Goal: Find specific page/section: Find specific page/section

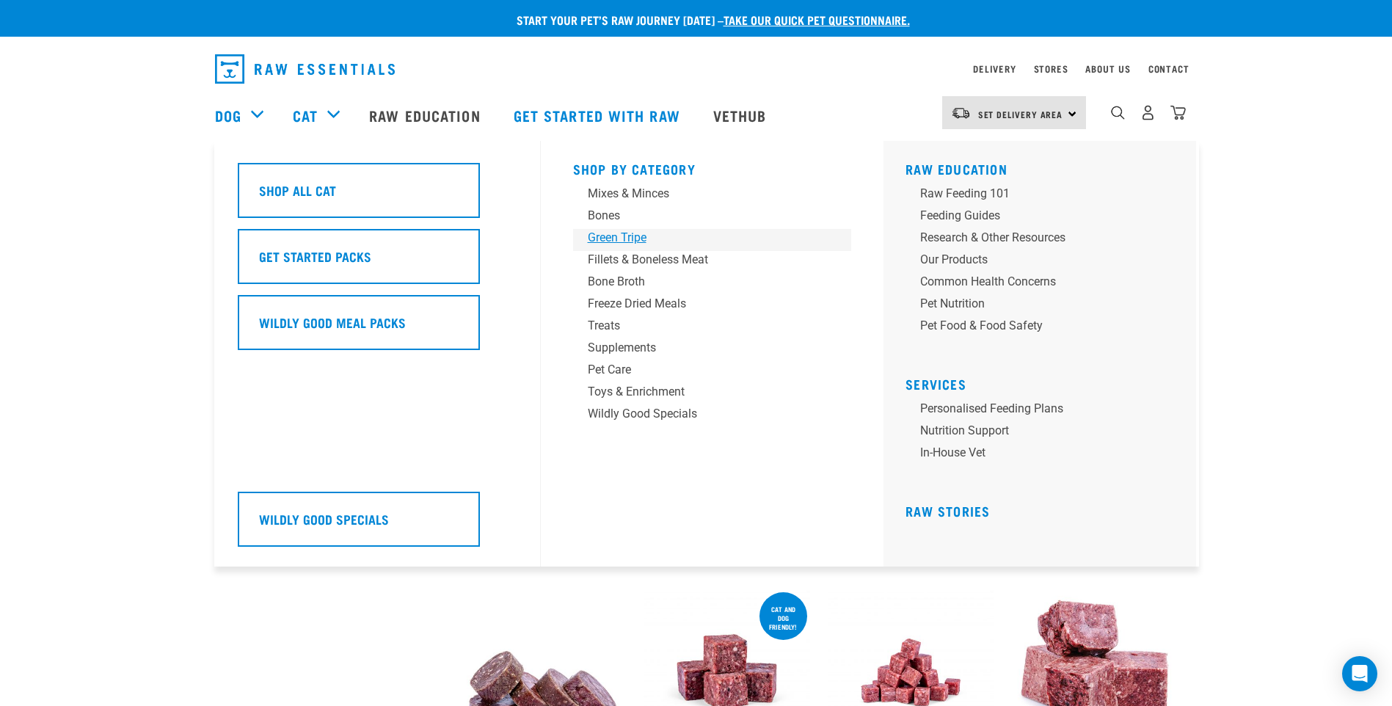
click at [611, 232] on div "Green Tripe" at bounding box center [702, 238] width 229 height 18
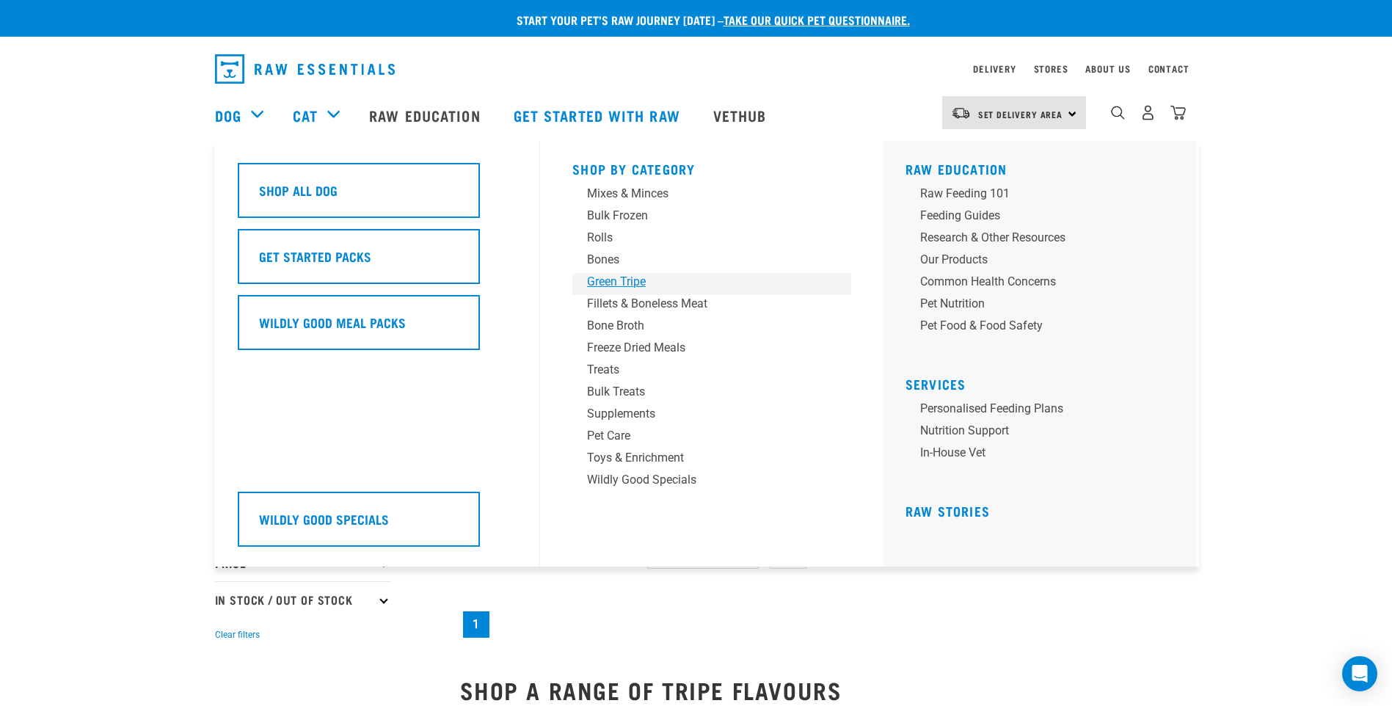
click at [621, 279] on div "Green Tripe" at bounding box center [701, 282] width 229 height 18
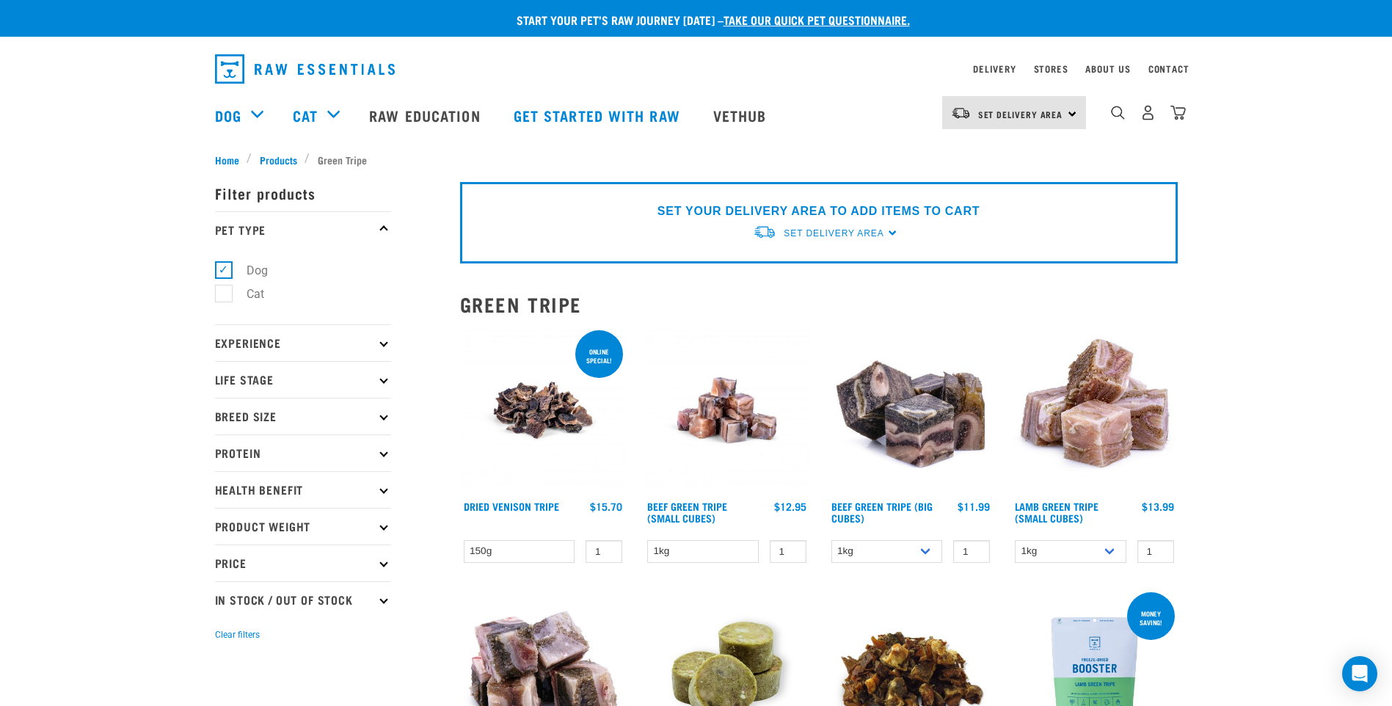
drag, startPoint x: 1330, startPoint y: 367, endPoint x: 1228, endPoint y: 19, distance: 362.6
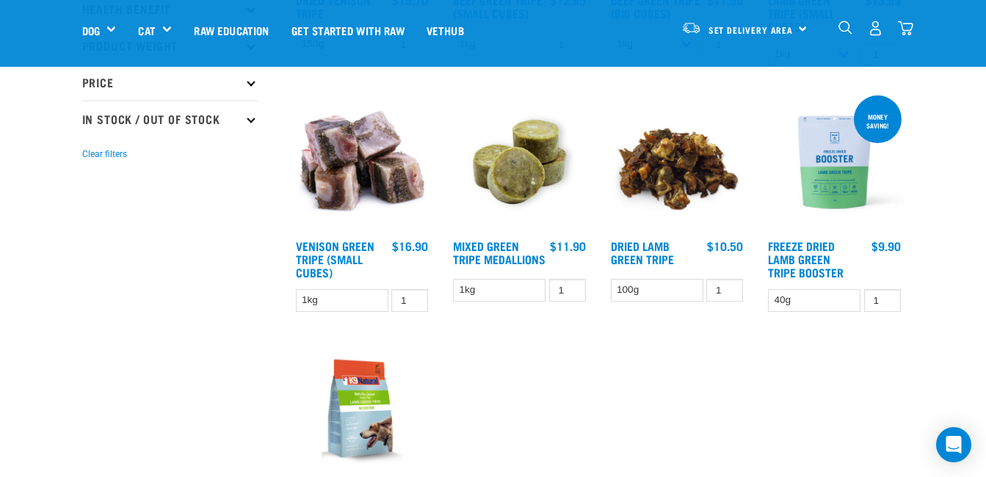
scroll to position [440, 0]
